Goal: Task Accomplishment & Management: Manage account settings

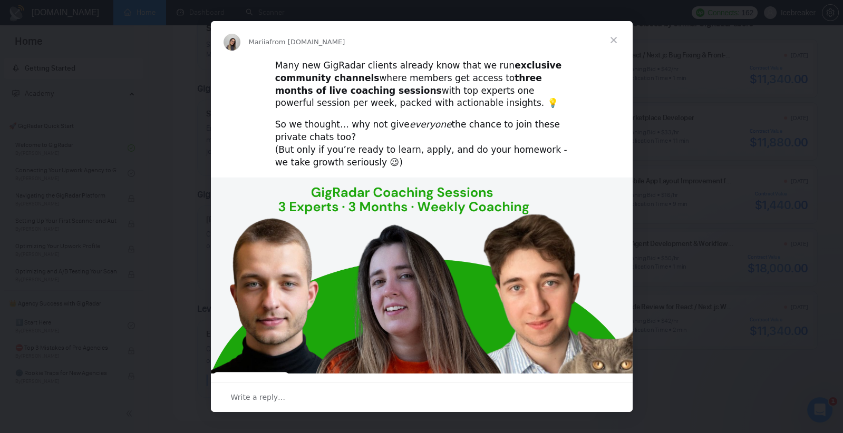
scroll to position [326, 0]
click at [606, 47] on span "Close" at bounding box center [613, 40] width 38 height 38
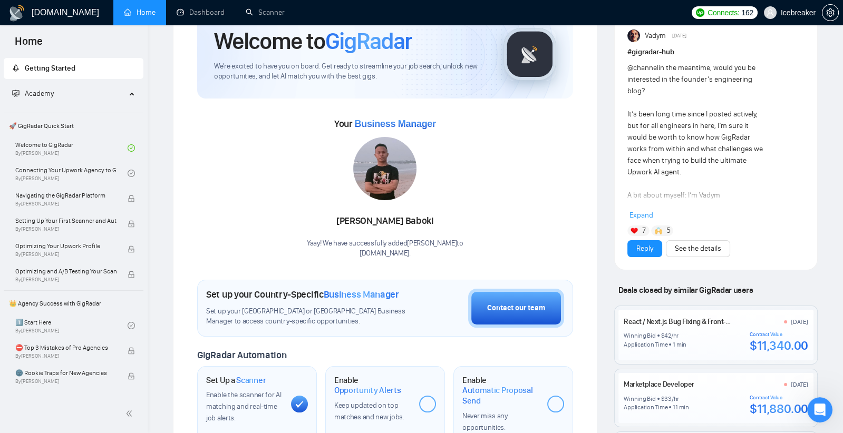
scroll to position [0, 0]
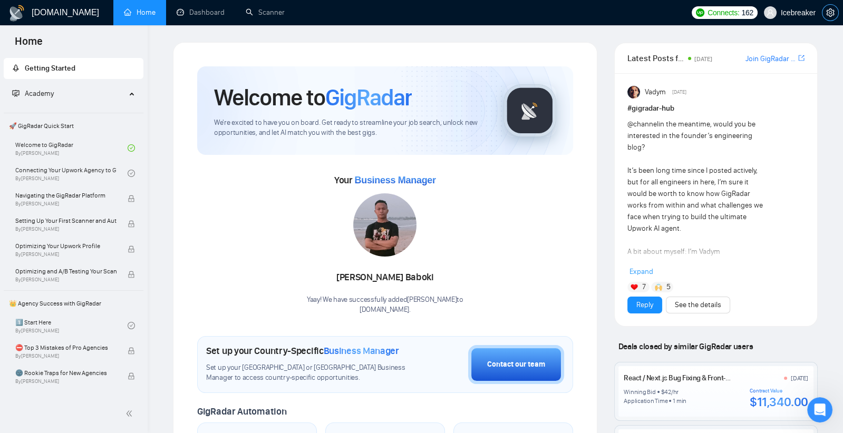
click at [832, 14] on icon "setting" at bounding box center [830, 12] width 8 height 8
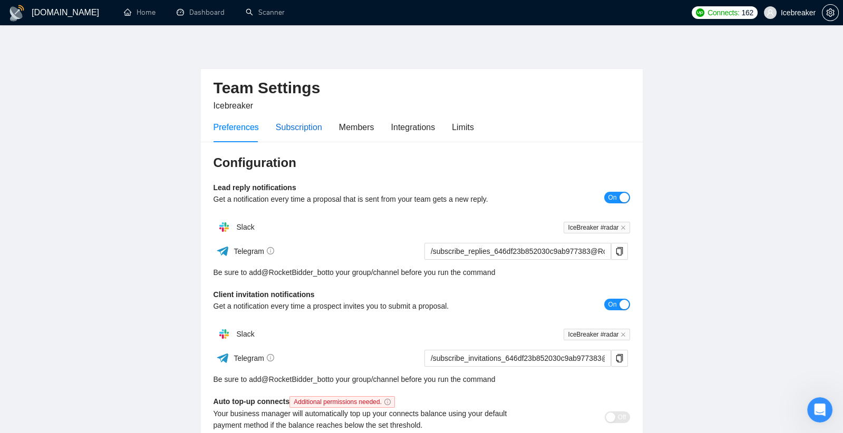
click at [291, 124] on div "Subscription" at bounding box center [299, 127] width 46 height 13
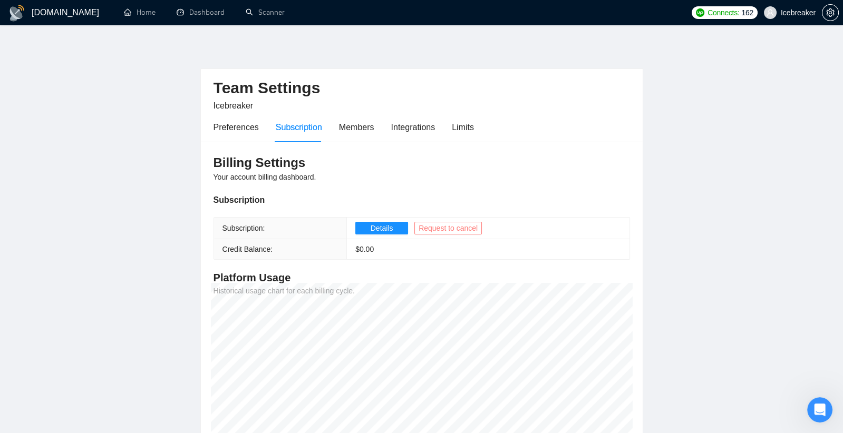
click at [449, 228] on span "Request to cancel" at bounding box center [447, 228] width 59 height 12
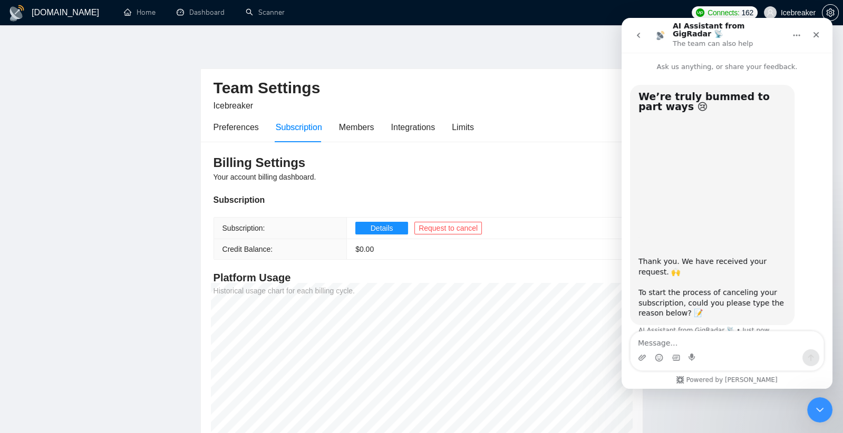
scroll to position [8, 0]
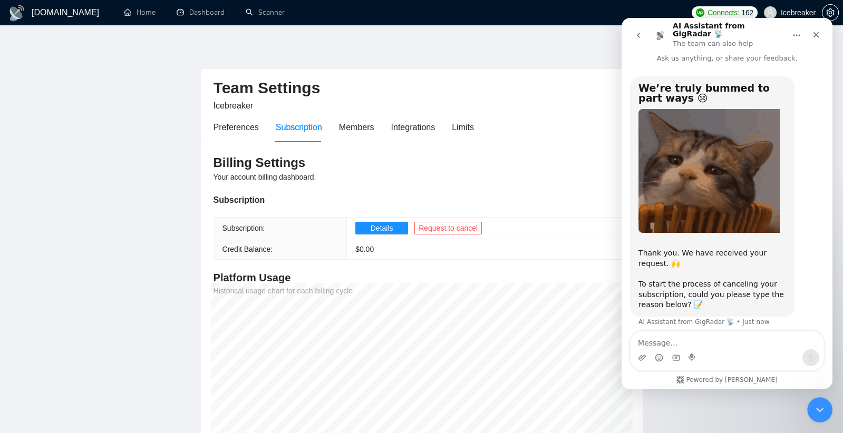
click at [721, 345] on textarea "Message…" at bounding box center [726, 340] width 193 height 18
type textarea "v"
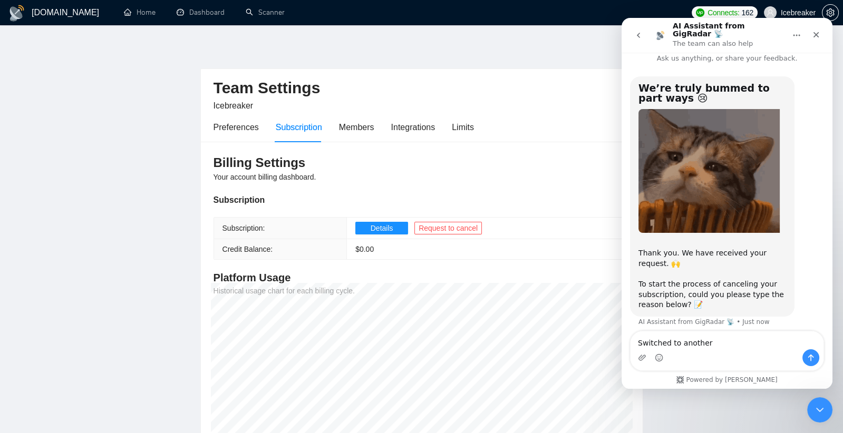
type textarea "Switched to anothe"
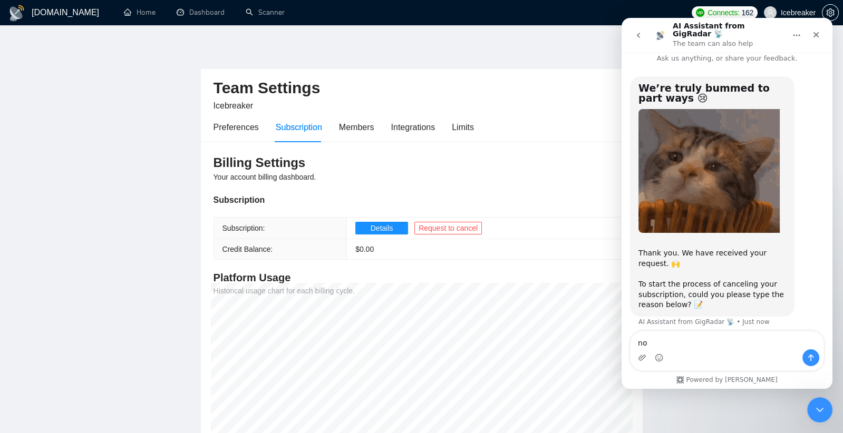
type textarea "n"
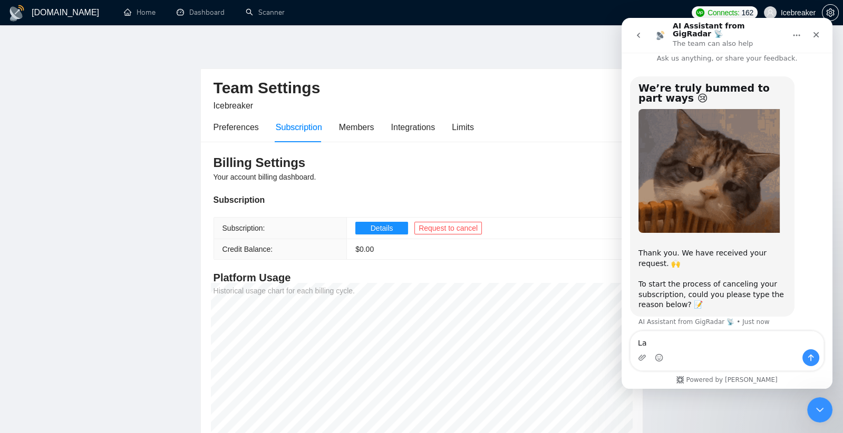
type textarea "L"
type textarea "I"
type textarea "Sorry, found a better workflow"
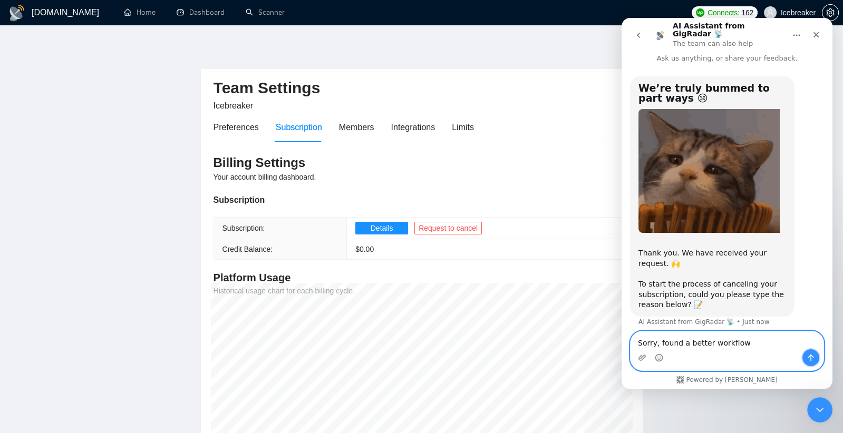
click at [811, 366] on button "Send a message…" at bounding box center [810, 357] width 17 height 17
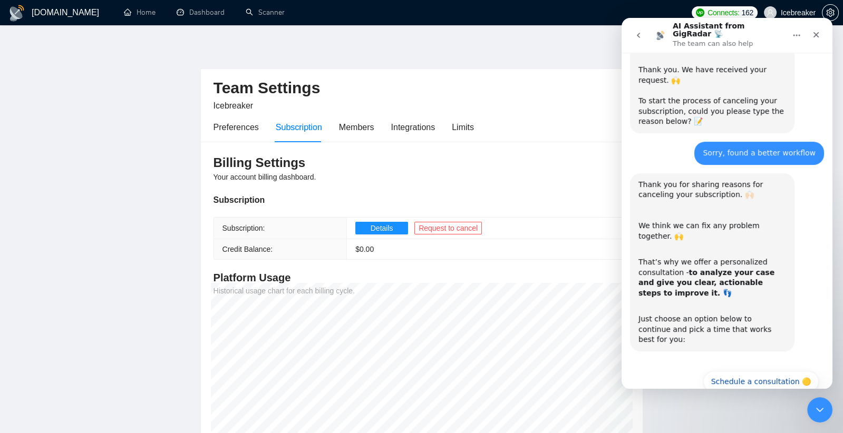
scroll to position [200, 0]
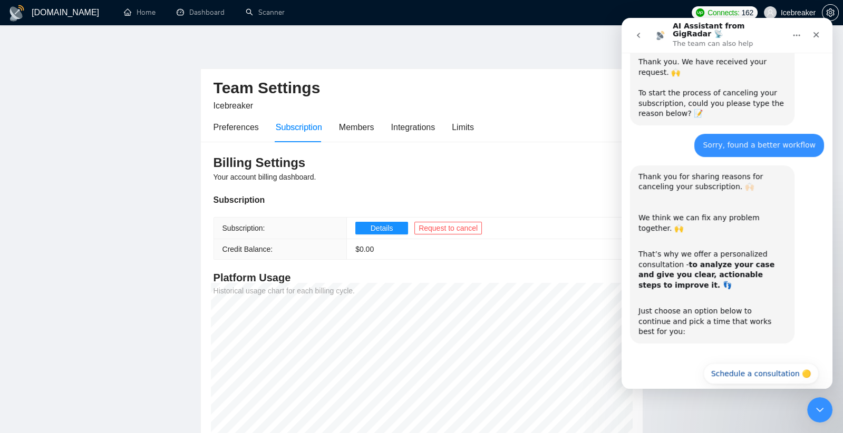
click at [804, 389] on button "🔴 No, continue to cancel" at bounding box center [763, 399] width 110 height 21
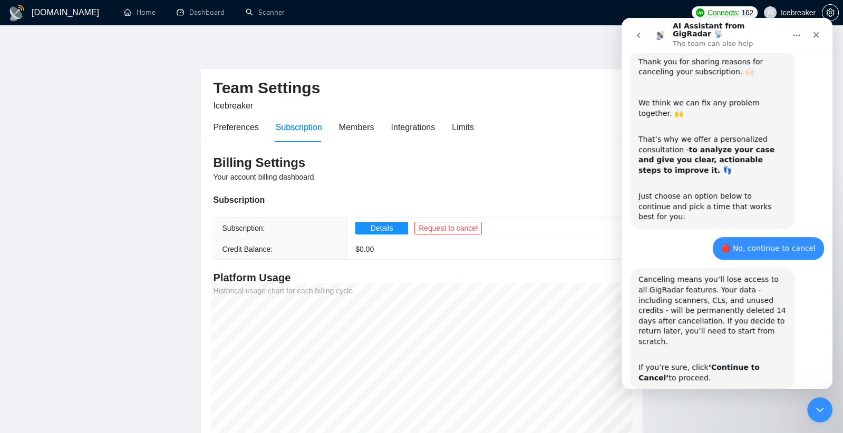
scroll to position [326, 0]
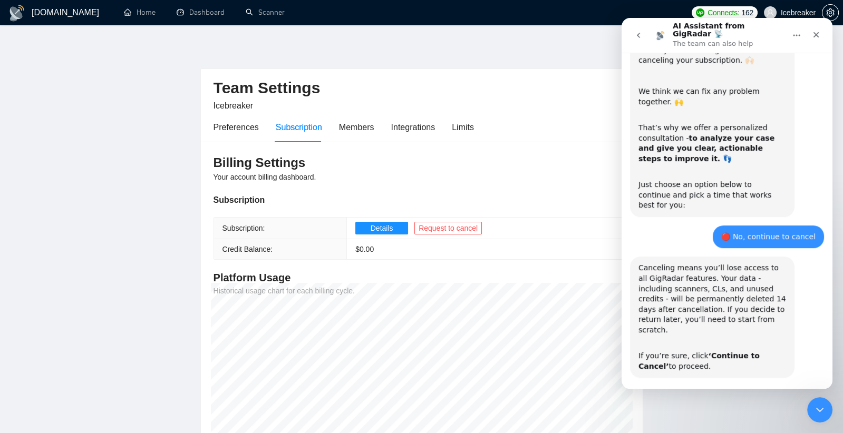
click at [796, 397] on button "🔴 Continue to Cancel" at bounding box center [769, 407] width 97 height 21
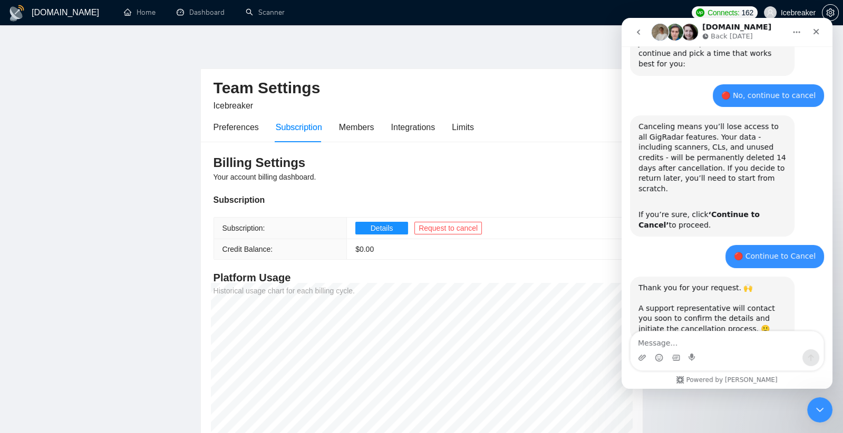
scroll to position [480, 0]
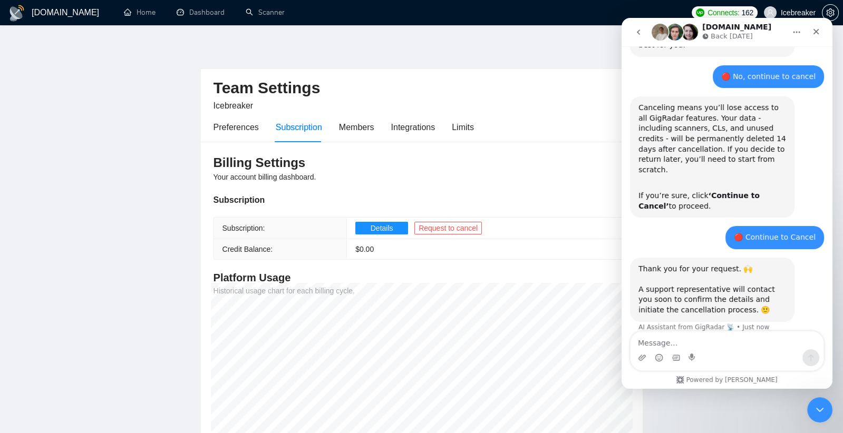
click at [826, 36] on nav "GigRadar.io Back tomorrow" at bounding box center [726, 32] width 211 height 28
click at [813, 32] on icon "Close" at bounding box center [816, 31] width 8 height 8
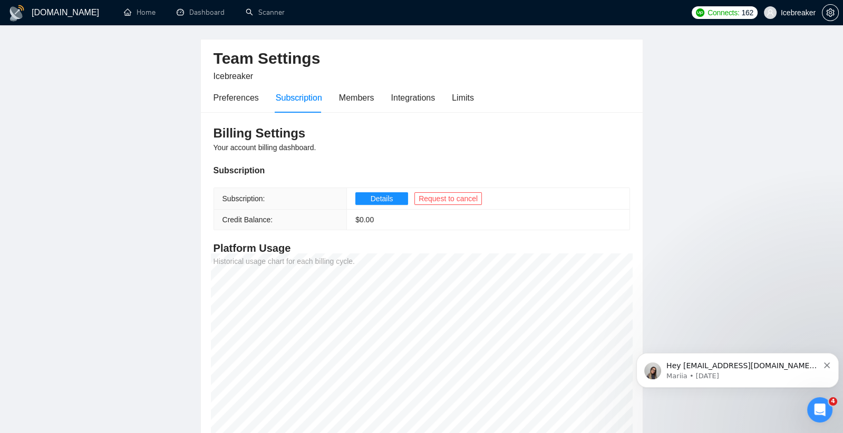
scroll to position [34, 0]
